Goal: Find specific page/section: Find specific page/section

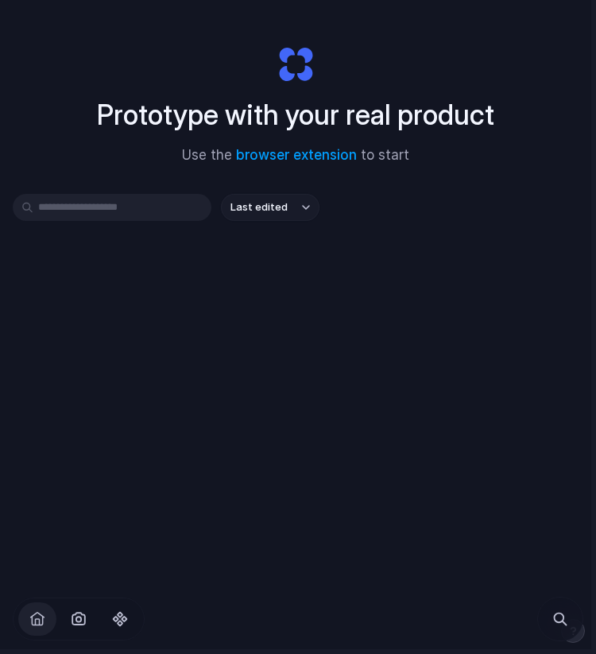
click at [300, 346] on div "Prototype with your real product Use the browser extension to start Last edited" at bounding box center [295, 339] width 591 height 679
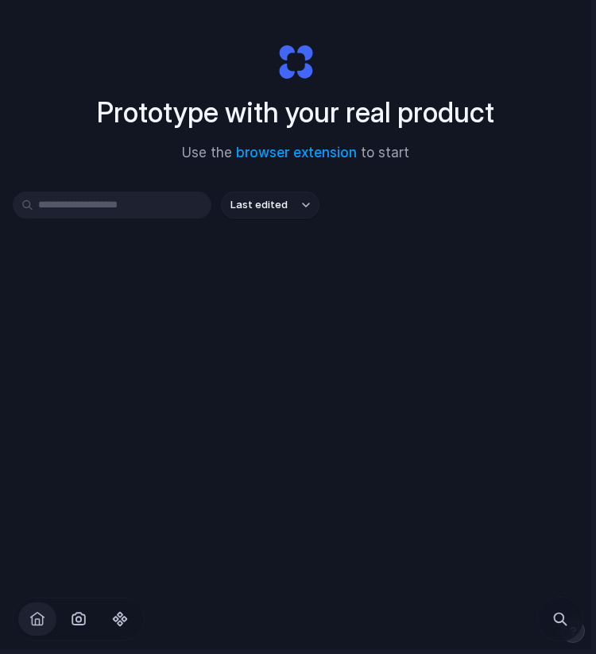
scroll to position [2, 0]
click at [547, 128] on div "Prototype with your real product Use the browser extension to start" at bounding box center [296, 97] width 566 height 172
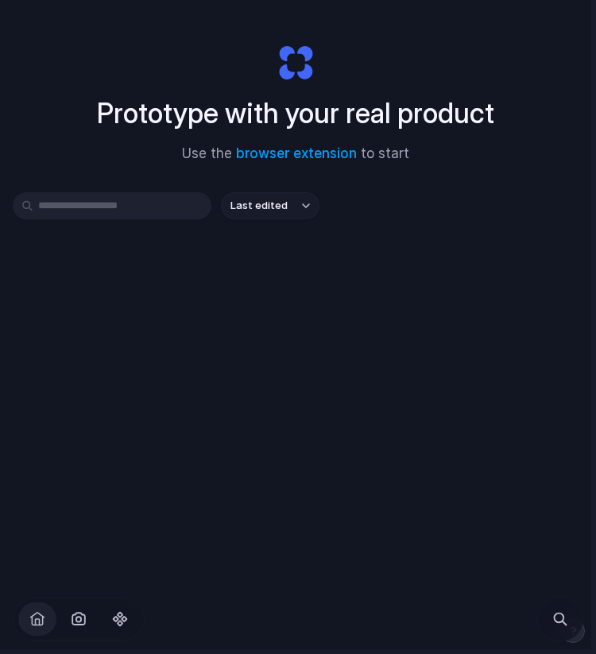
click at [547, 114] on div "Prototype with your real product Use the browser extension to start" at bounding box center [296, 97] width 566 height 172
click at [532, 104] on div "Prototype with your real product Use the browser extension to start" at bounding box center [296, 97] width 566 height 172
click at [427, 87] on div "Prototype with your real product Use the browser extension to start" at bounding box center [296, 97] width 566 height 172
click at [450, 60] on div "Prototype with your real product Use the browser extension to start" at bounding box center [296, 97] width 566 height 172
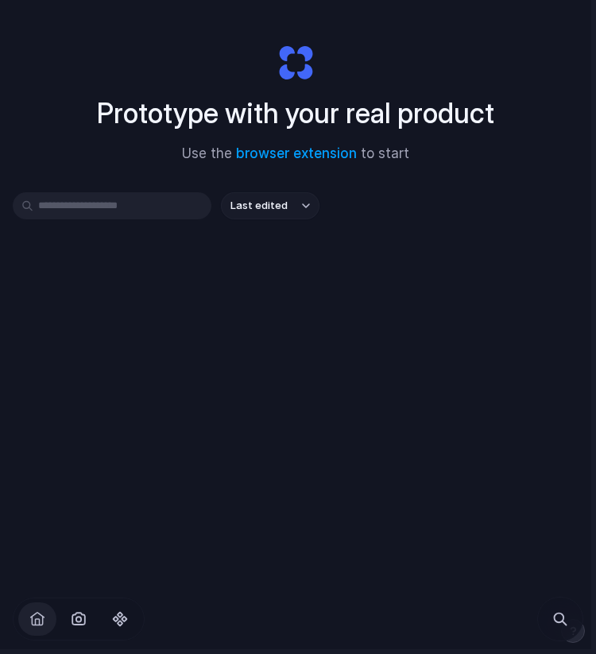
click at [450, 60] on div "Prototype with your real product Use the browser extension to start" at bounding box center [296, 97] width 566 height 172
click at [447, 60] on div "Prototype with your real product Use the browser extension to start" at bounding box center [296, 97] width 566 height 172
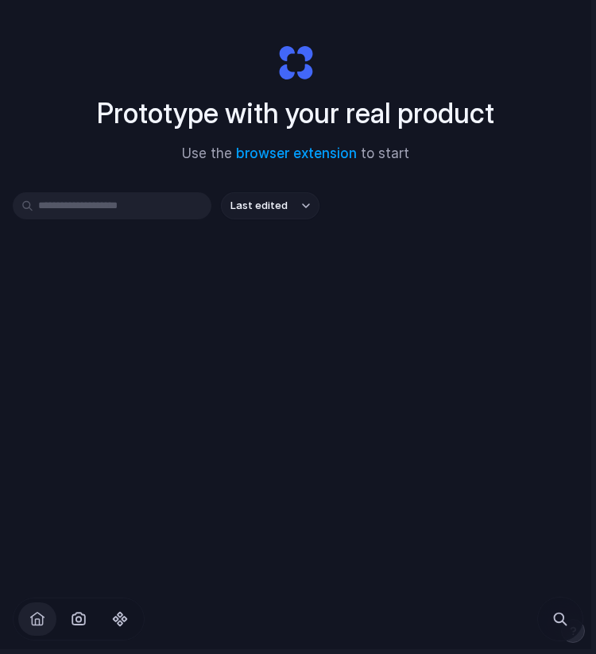
click at [447, 60] on div "Prototype with your real product Use the browser extension to start" at bounding box center [296, 97] width 566 height 172
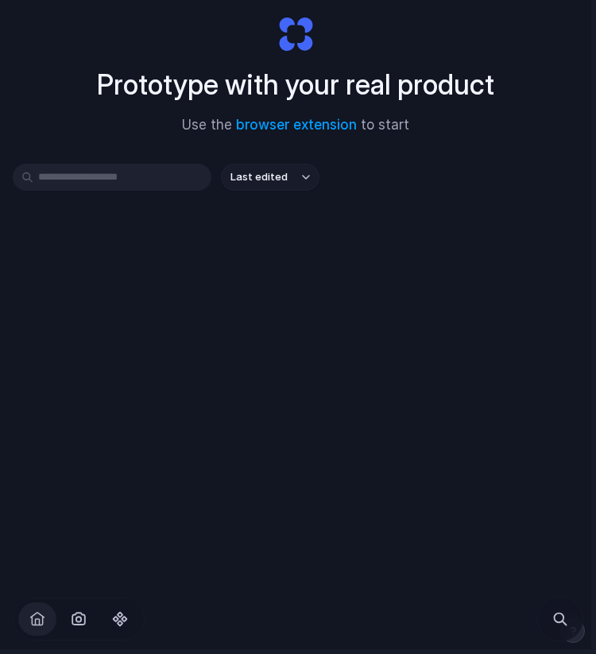
click at [326, 356] on div "Prototype with your real product Use the browser extension to start Last edited" at bounding box center [295, 309] width 591 height 679
click at [304, 332] on div "Prototype with your real product Use the browser extension to start Last edited" at bounding box center [295, 309] width 591 height 679
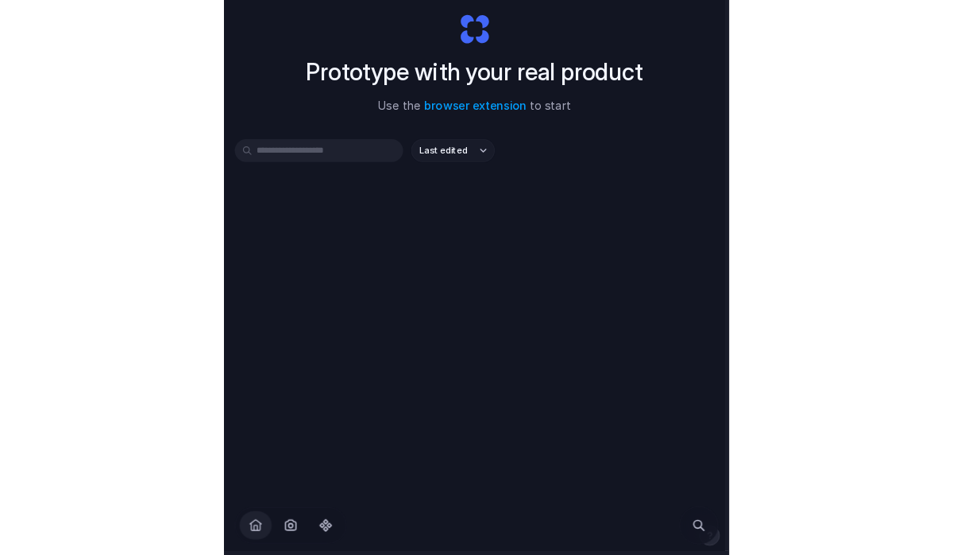
scroll to position [0, 0]
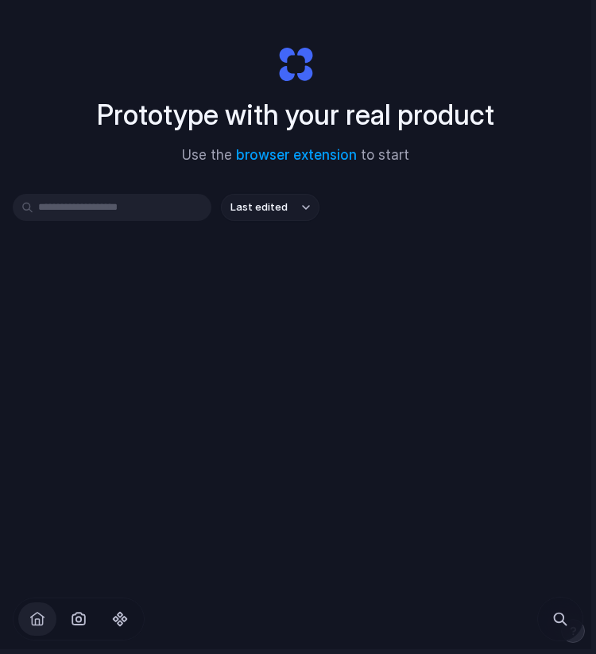
click at [303, 332] on div "Prototype with your real product Use the browser extension to start Last edited" at bounding box center [295, 339] width 591 height 679
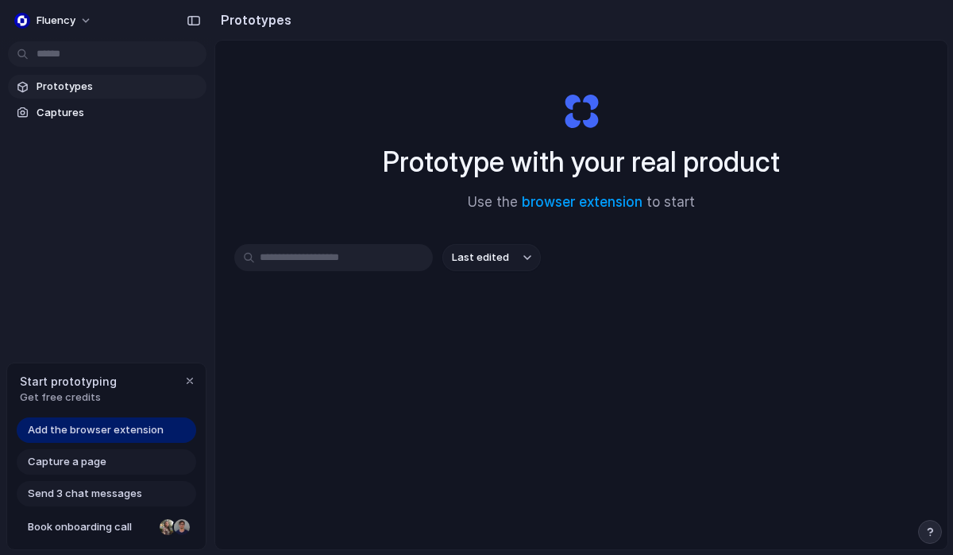
click at [144, 127] on div "Prototypes Captures" at bounding box center [107, 166] width 215 height 333
click at [135, 118] on span "Captures" at bounding box center [119, 113] width 164 height 16
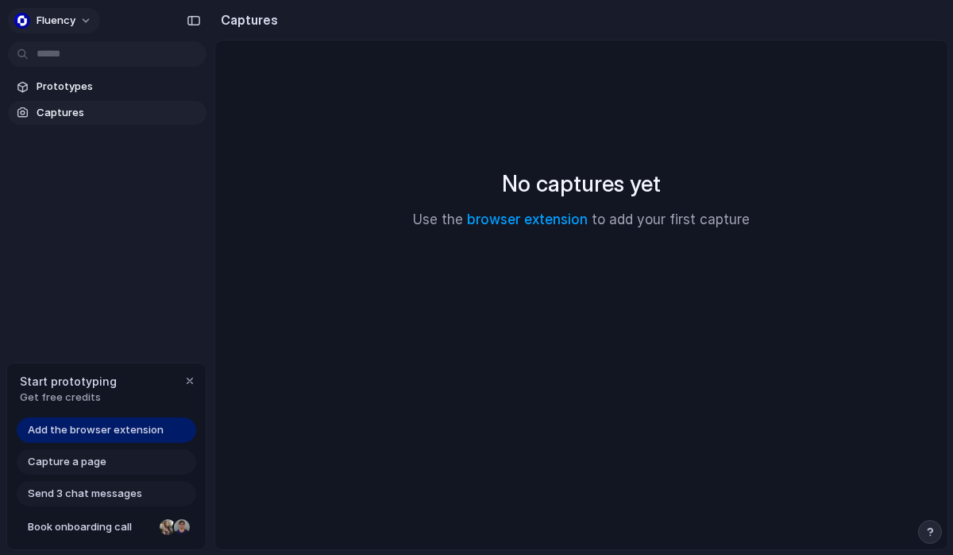
click at [87, 17] on button "Fluency" at bounding box center [54, 20] width 92 height 25
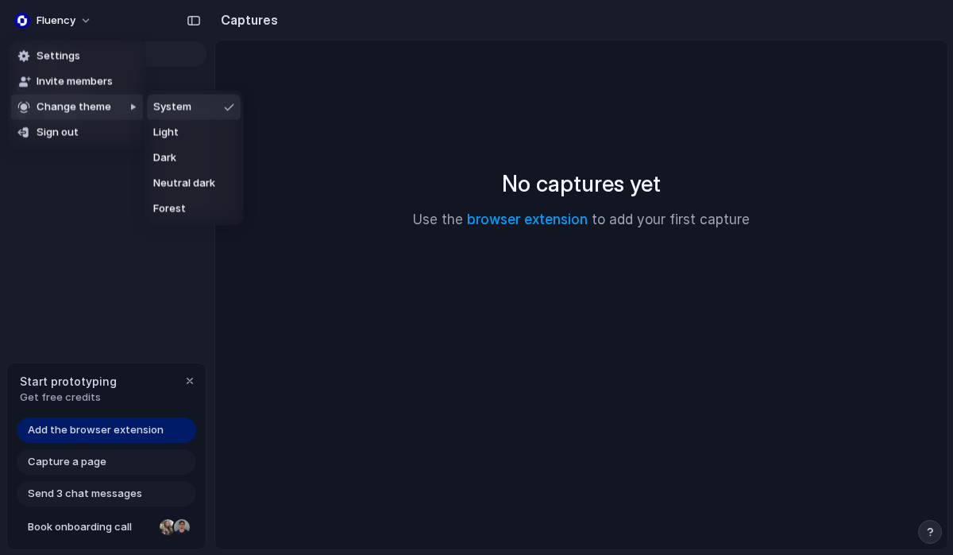
click at [133, 112] on div at bounding box center [137, 158] width 14 height 135
